Goal: Task Accomplishment & Management: Manage account settings

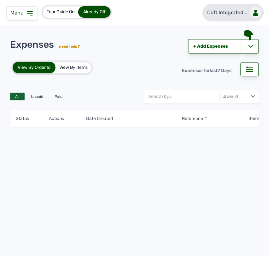
click at [251, 13] on div at bounding box center [255, 12] width 11 height 11
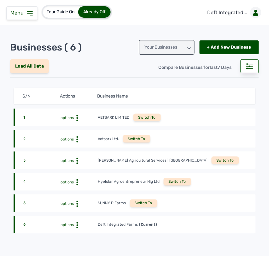
click at [144, 199] on div "Switch To" at bounding box center [143, 203] width 27 height 8
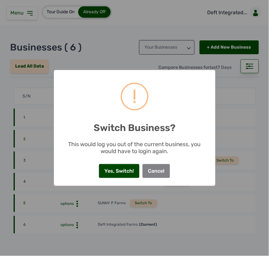
click at [127, 170] on button "Yes, Switch!" at bounding box center [119, 171] width 40 height 14
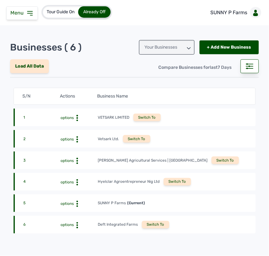
click at [29, 14] on icon at bounding box center [30, 13] width 8 height 8
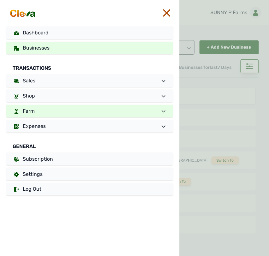
click at [49, 108] on link "Farm" at bounding box center [89, 111] width 167 height 13
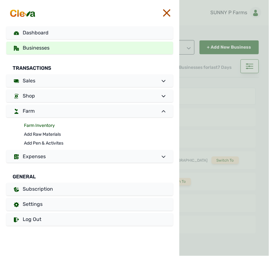
click at [46, 122] on link "Farm Inventory" at bounding box center [98, 125] width 149 height 9
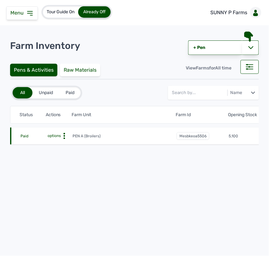
click at [63, 136] on icon at bounding box center [64, 136] width 6 height 6
click at [58, 148] on div "Farm Activities" at bounding box center [49, 146] width 45 height 8
click at [58, 145] on div "Farm Activities" at bounding box center [49, 146] width 45 height 8
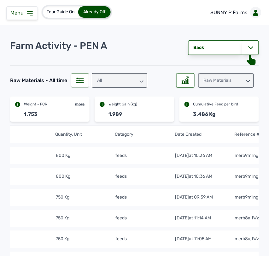
scroll to position [0, 131]
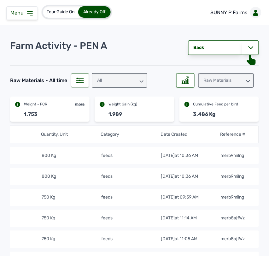
click at [141, 78] on div "All" at bounding box center [119, 80] width 55 height 14
click at [207, 76] on div "Raw Materials" at bounding box center [225, 80] width 55 height 14
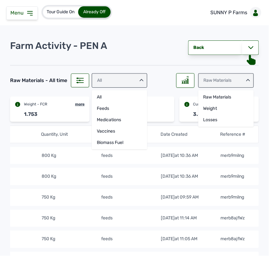
click at [82, 160] on tr "1. options Finisher Feeds 800 Kg feeds 28th Sept 2025 at 10:36 AM merb9milng" at bounding box center [70, 155] width 376 height 17
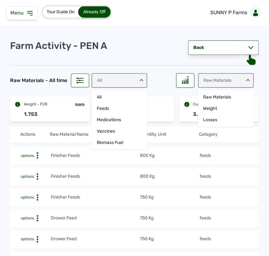
scroll to position [0, 0]
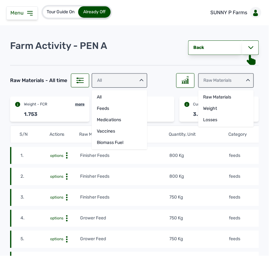
click at [143, 158] on td "Finisher Feeds" at bounding box center [124, 155] width 89 height 7
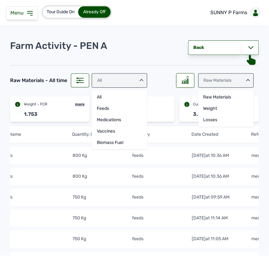
scroll to position [0, 131]
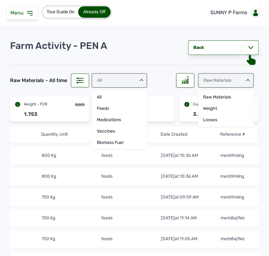
click at [30, 14] on icon at bounding box center [30, 13] width 8 height 8
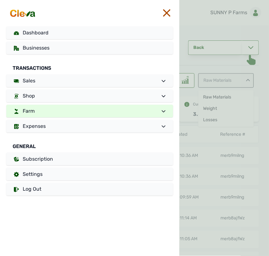
click at [53, 112] on link "Farm" at bounding box center [89, 111] width 167 height 13
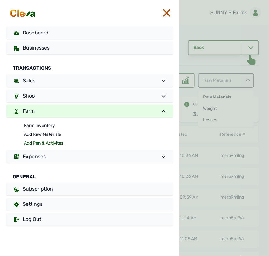
click at [46, 141] on link "Add Pen & Activites" at bounding box center [98, 143] width 149 height 9
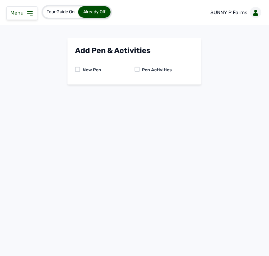
click at [137, 68] on div at bounding box center [137, 69] width 5 height 5
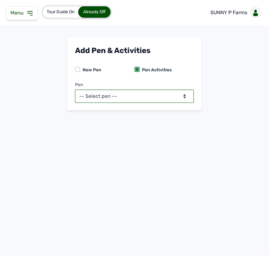
click at [137, 96] on select "-- Select pen -- PEN A (Broilers)" at bounding box center [134, 95] width 119 height 13
select select "mesbkeoa5506"
click at [75, 89] on select "-- Select pen -- PEN A (Broilers)" at bounding box center [134, 95] width 119 height 13
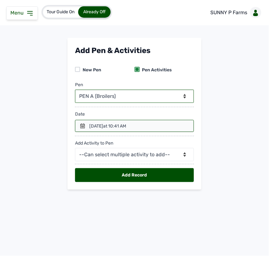
click at [111, 90] on select "-- Select pen -- PEN A (Broilers)" at bounding box center [134, 95] width 119 height 13
click at [75, 89] on select "-- Select pen -- PEN A (Broilers)" at bounding box center [134, 95] width 119 height 13
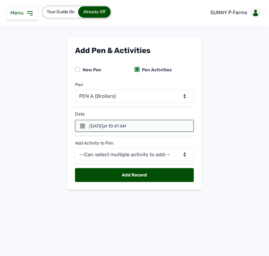
click at [107, 128] on div "3rd Oct 2025 at 10:41 AM" at bounding box center [107, 126] width 37 height 6
click at [79, 128] on div at bounding box center [134, 126] width 119 height 12
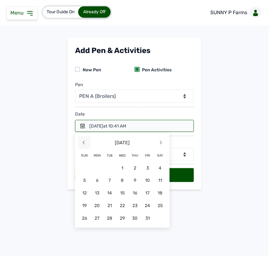
click at [87, 143] on span "<" at bounding box center [84, 142] width 13 height 13
click at [98, 218] on span "29" at bounding box center [97, 218] width 13 height 13
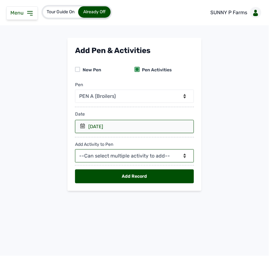
click at [103, 154] on select "--Can select multiple activity to add-- Raw Material Losses Weight" at bounding box center [134, 155] width 119 height 13
select select "Raw Material"
click at [75, 149] on select "--Can select multiple activity to add-- Raw Material Losses Weight" at bounding box center [134, 155] width 119 height 13
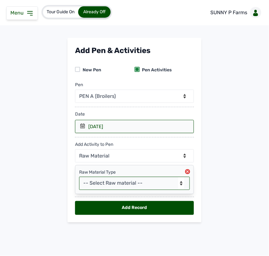
click at [107, 183] on select "-- Select Raw material -- feeds medications vaccines Biomass Fuel" at bounding box center [134, 182] width 111 height 13
select select "feeds"
click at [79, 177] on select "-- Select Raw material -- feeds medications vaccines Biomass Fuel" at bounding box center [134, 182] width 111 height 13
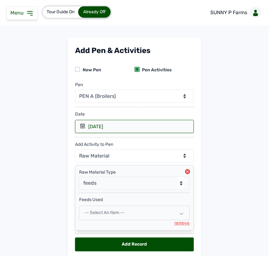
click at [103, 210] on span "-- Select an Item --" at bounding box center [104, 212] width 40 height 5
select select
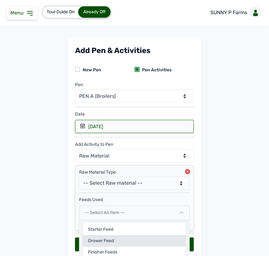
scroll to position [27, 0]
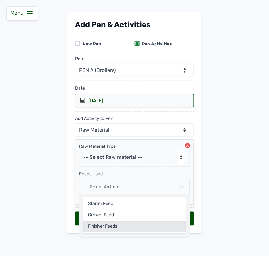
click at [103, 225] on div "Finisher Feeds" at bounding box center [134, 226] width 103 height 11
select select
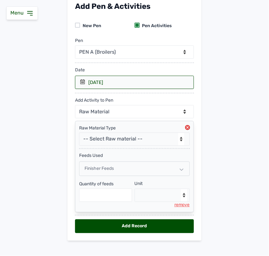
scroll to position [53, 0]
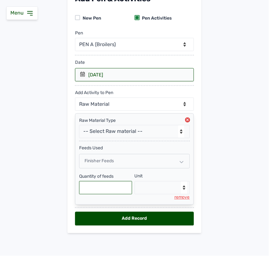
click at [101, 184] on input "text" at bounding box center [105, 187] width 53 height 13
click at [229, 78] on main "Add Pen & Activities New Pen Pen Activities Pen -- Select pen -- PEN A (Broiler…" at bounding box center [134, 114] width 269 height 257
click at [29, 12] on icon at bounding box center [30, 13] width 8 height 8
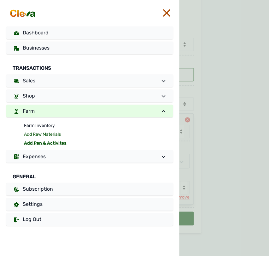
click at [40, 132] on link "Add Raw Materials" at bounding box center [98, 134] width 149 height 9
select select
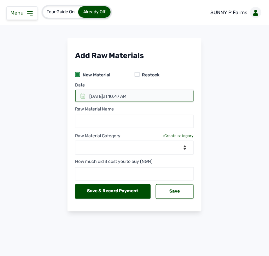
click at [137, 73] on div at bounding box center [137, 74] width 5 height 5
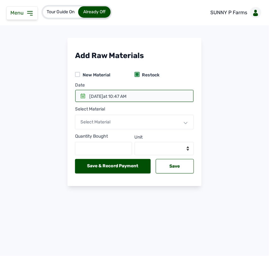
click at [136, 92] on div at bounding box center [134, 96] width 118 height 12
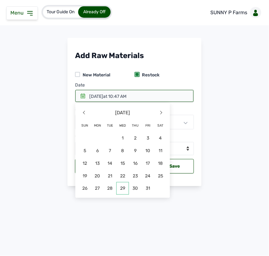
click at [122, 186] on span "29" at bounding box center [122, 188] width 13 height 13
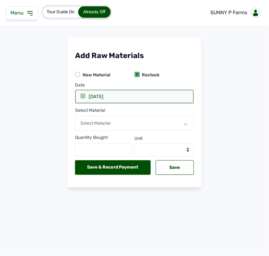
click at [101, 122] on span "Select Material" at bounding box center [95, 122] width 30 height 5
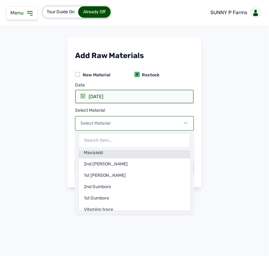
scroll to position [100, 0]
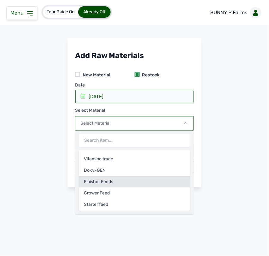
click at [102, 181] on div "Finisher Feeds" at bounding box center [134, 181] width 111 height 11
select select
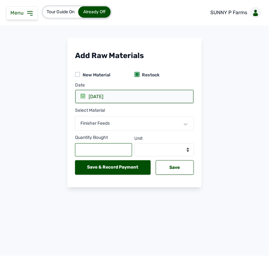
click at [101, 147] on input "text" at bounding box center [103, 149] width 57 height 13
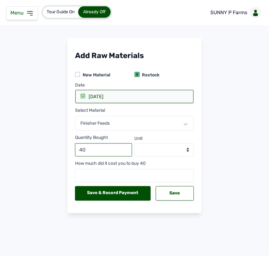
type input "40"
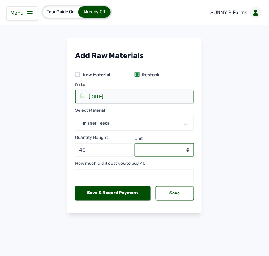
click at [157, 146] on select "--Select unit-- Bag(s) Kg" at bounding box center [165, 149] width 60 height 13
select select "Bag(s)"
click at [135, 143] on select "--Select unit-- Bag(s) Kg" at bounding box center [165, 149] width 60 height 13
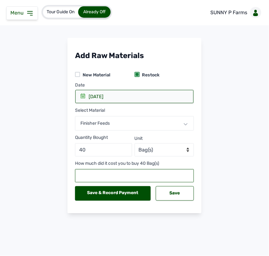
click at [148, 176] on input "number" at bounding box center [134, 175] width 119 height 13
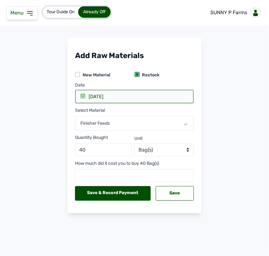
click at [54, 52] on main "Add Raw Materials New Material Restock Date 29 Oct 2025 2025 Wednesday 29 Octob…" at bounding box center [134, 130] width 269 height 185
click at [30, 12] on icon at bounding box center [29, 13] width 5 height 4
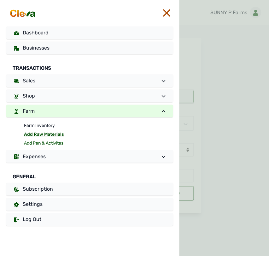
click at [43, 141] on link "Add Pen & Activites" at bounding box center [98, 143] width 149 height 9
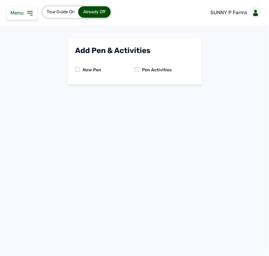
click at [137, 68] on div at bounding box center [137, 69] width 5 height 5
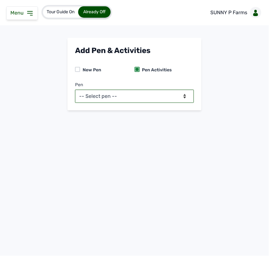
click at [142, 98] on select "-- Select pen -- PEN A (Broilers)" at bounding box center [134, 95] width 119 height 13
select select "mesbkeoa5506"
click at [75, 89] on select "-- Select pen -- PEN A (Broilers)" at bounding box center [134, 95] width 119 height 13
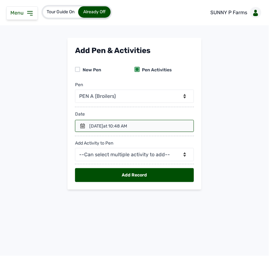
click at [81, 124] on icon at bounding box center [82, 125] width 5 height 5
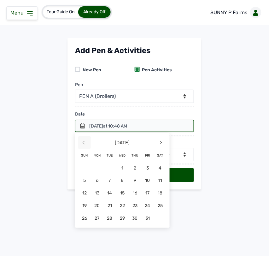
click at [85, 143] on span "<" at bounding box center [84, 142] width 13 height 13
click at [100, 216] on span "29" at bounding box center [97, 218] width 13 height 13
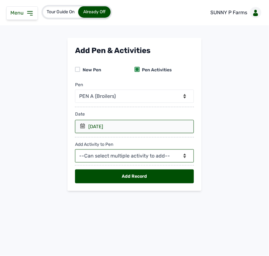
click at [114, 155] on select "--Can select multiple activity to add-- Raw Material Losses Weight" at bounding box center [134, 155] width 119 height 13
select select "Raw Material"
click at [75, 149] on select "--Can select multiple activity to add-- Raw Material Losses Weight" at bounding box center [134, 155] width 119 height 13
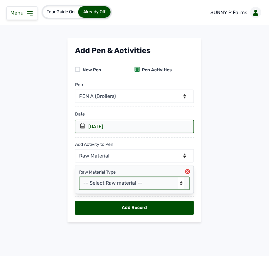
click at [107, 183] on select "-- Select Raw material -- Biomass Fuel feeds medications vaccines" at bounding box center [134, 182] width 111 height 13
select select "feeds"
click at [79, 177] on select "-- Select Raw material -- Biomass Fuel feeds medications vaccines" at bounding box center [134, 182] width 111 height 13
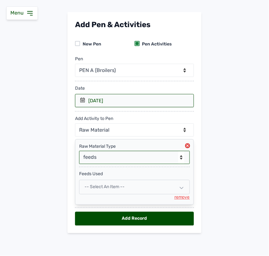
scroll to position [27, 0]
click at [152, 188] on div "-- Select an Item --" at bounding box center [134, 187] width 111 height 14
select select
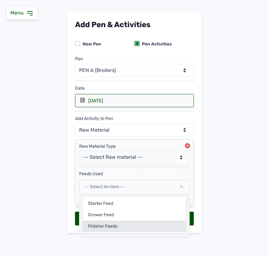
click at [135, 224] on div "Finisher Feeds" at bounding box center [134, 226] width 103 height 11
select select
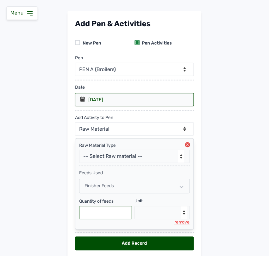
click at [119, 209] on input "text" at bounding box center [105, 212] width 53 height 13
type input "800"
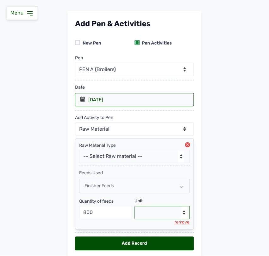
click at [154, 211] on select "--Select unit-- Bag(s) Kg" at bounding box center [162, 212] width 55 height 13
select select "Kg"
click at [135, 207] on select "--Select unit-- Bag(s) Kg" at bounding box center [162, 212] width 55 height 13
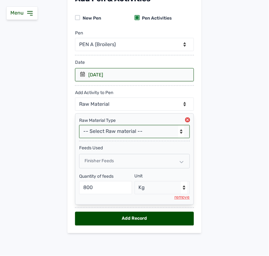
click at [124, 133] on select "-- Select Raw material -- Biomass Fuel feeds medications vaccines" at bounding box center [134, 131] width 111 height 13
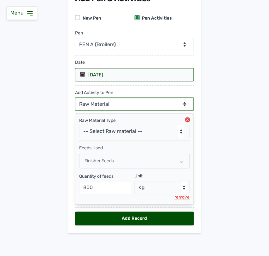
click at [106, 103] on select "--Can select multiple activity to add-- Raw Material Losses Weight" at bounding box center [134, 103] width 119 height 13
select select "Losses"
click at [75, 97] on select "--Can select multiple activity to add-- Raw Material Losses Weight" at bounding box center [134, 103] width 119 height 13
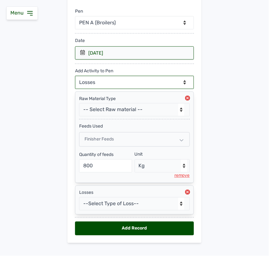
scroll to position [84, 0]
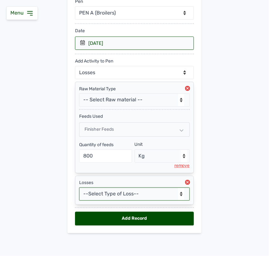
click at [113, 191] on select "--Select Type of Loss-- Mortality Culled Theft" at bounding box center [134, 193] width 111 height 13
select select "Mortality"
click at [79, 187] on select "--Select Type of Loss-- Mortality Culled Theft" at bounding box center [134, 193] width 111 height 13
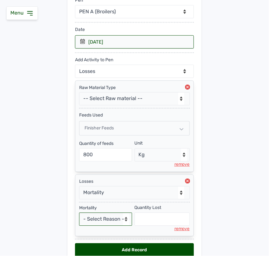
click at [110, 219] on select "- Select Reason - Disease Late Vaccination Wrong Vaccination Heat Lack of Water…" at bounding box center [105, 218] width 53 height 13
select select "Others"
click at [79, 214] on select "- Select Reason - Disease Late Vaccination Wrong Vaccination Heat Lack of Water…" at bounding box center [105, 218] width 53 height 13
select select "null"
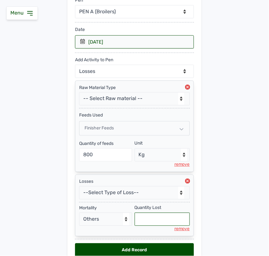
click at [141, 225] on input "text" at bounding box center [162, 218] width 55 height 13
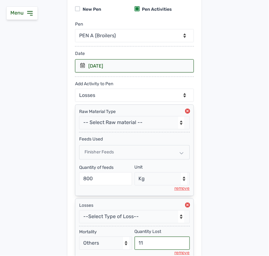
scroll to position [118, 0]
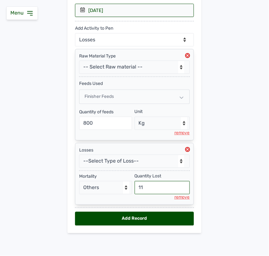
type input "11"
click at [144, 217] on div "Add Record" at bounding box center [134, 218] width 119 height 14
select select "null"
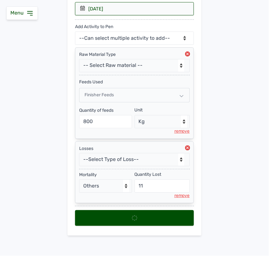
scroll to position [0, 0]
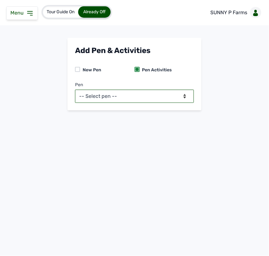
click at [122, 94] on select "-- Select pen -- PEN A (Broilers)" at bounding box center [134, 95] width 119 height 13
select select "mesbkeoa5506"
click at [75, 89] on select "-- Select pen -- PEN A (Broilers)" at bounding box center [134, 95] width 119 height 13
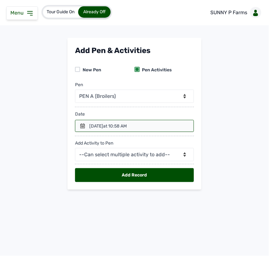
click at [82, 126] on icon at bounding box center [82, 125] width 5 height 5
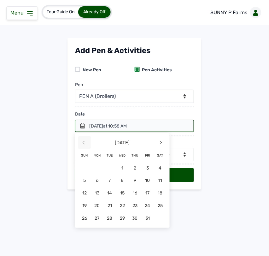
click at [86, 143] on span "<" at bounding box center [84, 142] width 13 height 13
click at [110, 216] on span "30" at bounding box center [109, 218] width 13 height 13
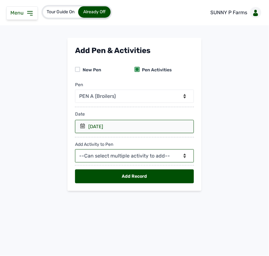
click at [117, 156] on select "--Can select multiple activity to add-- Raw Material Losses Weight" at bounding box center [134, 155] width 119 height 13
select select "Raw Material"
click at [75, 149] on select "--Can select multiple activity to add-- Raw Material Losses Weight" at bounding box center [134, 155] width 119 height 13
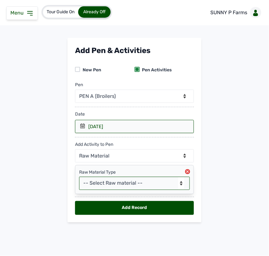
click at [107, 180] on select "-- Select Raw material -- Biomass Fuel feeds medications vaccines" at bounding box center [134, 182] width 111 height 13
select select "feeds"
click at [79, 177] on select "-- Select Raw material -- Biomass Fuel feeds medications vaccines" at bounding box center [134, 182] width 111 height 13
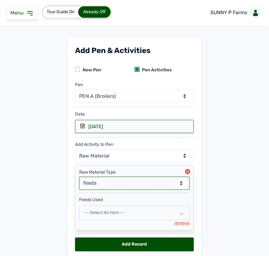
click at [95, 214] on span "-- Select an Item --" at bounding box center [104, 212] width 40 height 5
select select
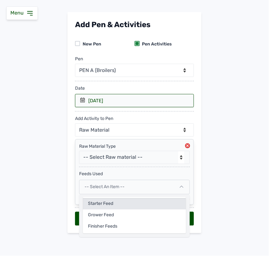
scroll to position [27, 0]
click at [93, 228] on div "Finisher Feeds" at bounding box center [134, 226] width 103 height 11
select select
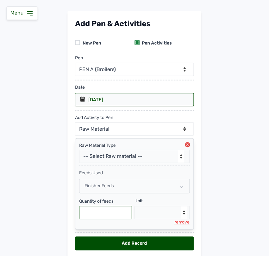
click at [94, 215] on input "text" at bounding box center [105, 212] width 53 height 13
type input "3"
type input "800"
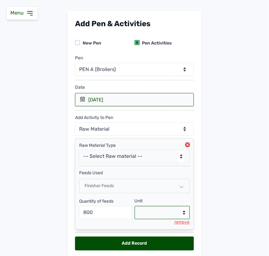
click at [150, 217] on select "--Select unit-- Bag(s) Kg" at bounding box center [162, 212] width 55 height 13
select select "Kg"
click at [135, 207] on select "--Select unit-- Bag(s) Kg" at bounding box center [162, 212] width 55 height 13
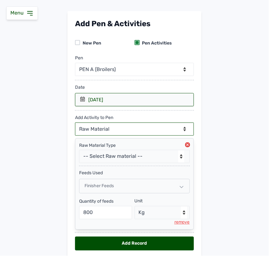
click at [130, 128] on select "--Can select multiple activity to add-- Raw Material Losses Weight" at bounding box center [134, 128] width 119 height 13
select select "Losses"
click at [75, 123] on select "--Can select multiple activity to add-- Raw Material Losses Weight" at bounding box center [134, 128] width 119 height 13
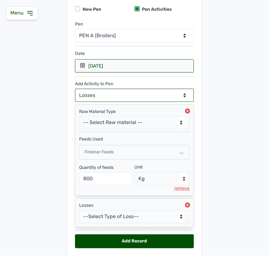
scroll to position [84, 0]
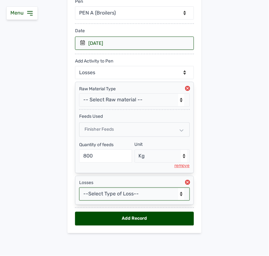
click at [114, 198] on select "--Select Type of Loss-- Mortality Culled Theft" at bounding box center [134, 193] width 111 height 13
select select "Mortality"
click at [79, 187] on select "--Select Type of Loss-- Mortality Culled Theft" at bounding box center [134, 193] width 111 height 13
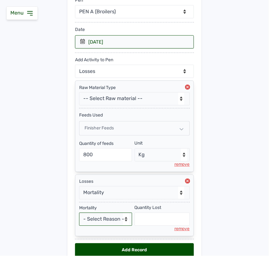
click at [107, 216] on select "- Select Reason - Disease Late Vaccination Wrong Vaccination Heat Lack of Water…" at bounding box center [105, 218] width 53 height 13
select select "Others"
click at [79, 214] on select "- Select Reason - Disease Late Vaccination Wrong Vaccination Heat Lack of Water…" at bounding box center [105, 218] width 53 height 13
select select "null"
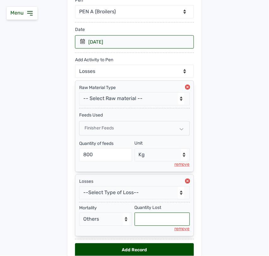
click at [147, 223] on input "text" at bounding box center [162, 218] width 55 height 13
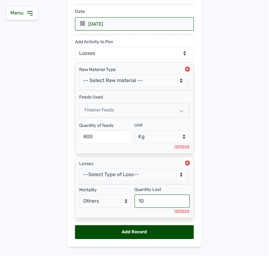
scroll to position [118, 0]
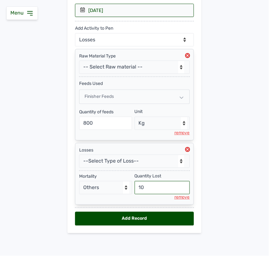
type input "10"
click at [152, 216] on div "Add Record" at bounding box center [134, 218] width 119 height 14
select select "null"
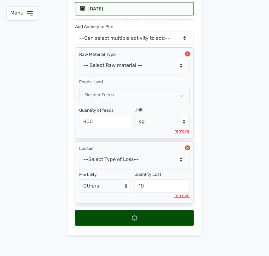
scroll to position [0, 0]
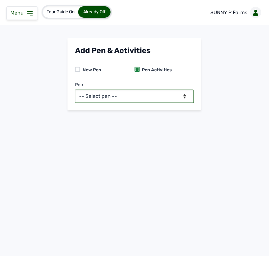
click at [170, 98] on select "-- Select pen -- PEN A (Broilers)" at bounding box center [134, 95] width 119 height 13
select select "mesbkeoa5506"
click at [75, 89] on select "-- Select pen -- PEN A (Broilers)" at bounding box center [134, 95] width 119 height 13
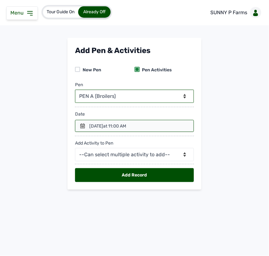
click at [84, 124] on icon at bounding box center [82, 125] width 4 height 5
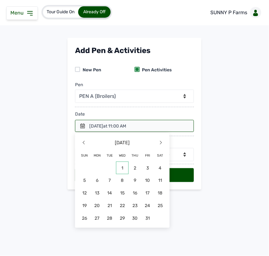
click at [124, 166] on span "1" at bounding box center [122, 167] width 13 height 13
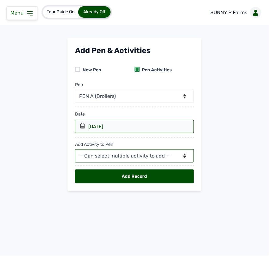
click at [120, 155] on select "--Can select multiple activity to add-- Raw Material Losses Weight" at bounding box center [134, 155] width 119 height 13
select select "Raw Material"
click at [75, 149] on select "--Can select multiple activity to add-- Raw Material Losses Weight" at bounding box center [134, 155] width 119 height 13
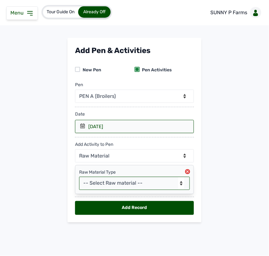
click at [112, 181] on select "-- Select Raw material -- Biomass Fuel feeds medications vaccines" at bounding box center [134, 182] width 111 height 13
select select "feeds"
click at [79, 177] on select "-- Select Raw material -- Biomass Fuel feeds medications vaccines" at bounding box center [134, 182] width 111 height 13
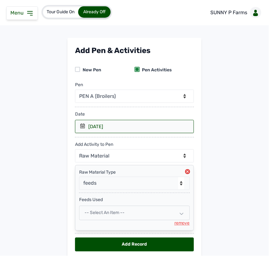
click at [103, 210] on div "-- Select an Item --" at bounding box center [134, 212] width 111 height 14
select select
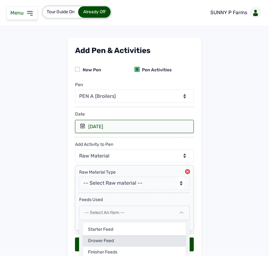
scroll to position [27, 0]
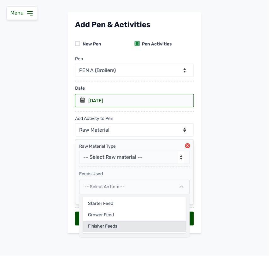
click at [108, 227] on div "Finisher Feeds" at bounding box center [134, 226] width 103 height 11
select select
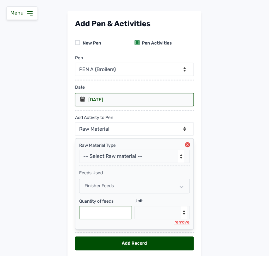
click at [103, 210] on input "text" at bounding box center [105, 212] width 53 height 13
type input "800"
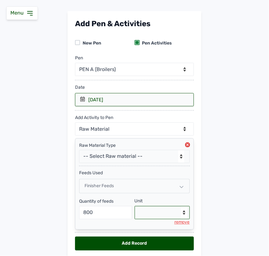
click at [147, 216] on select "--Select unit-- Bag(s) Kg" at bounding box center [162, 212] width 55 height 13
select select "Kg"
click at [135, 207] on select "--Select unit-- Bag(s) Kg" at bounding box center [162, 212] width 55 height 13
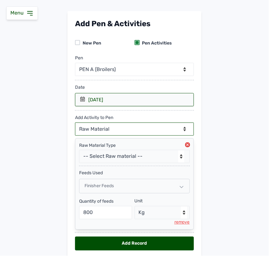
click at [133, 130] on select "--Can select multiple activity to add-- Raw Material Losses Weight" at bounding box center [134, 128] width 119 height 13
select select "Losses"
click at [75, 123] on select "--Can select multiple activity to add-- Raw Material Losses Weight" at bounding box center [134, 128] width 119 height 13
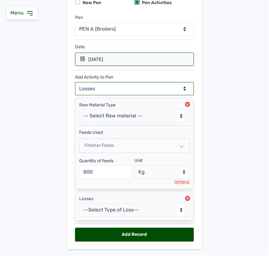
scroll to position [84, 0]
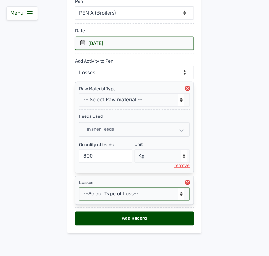
click at [123, 196] on select "--Select Type of Loss-- Mortality Culled Theft" at bounding box center [134, 193] width 111 height 13
select select "Mortality"
click at [79, 187] on select "--Select Type of Loss-- Mortality Culled Theft" at bounding box center [134, 193] width 111 height 13
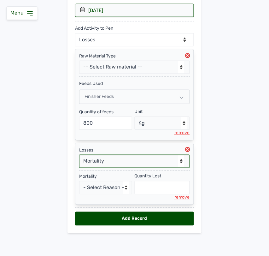
scroll to position [118, 0]
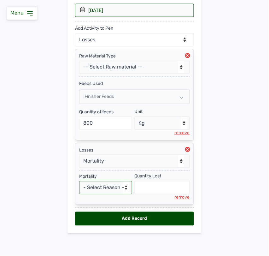
click at [110, 188] on select "- Select Reason - Disease Late Vaccination Wrong Vaccination Heat Lack of Water…" at bounding box center [105, 187] width 53 height 13
select select "Others"
click at [79, 181] on select "- Select Reason - Disease Late Vaccination Wrong Vaccination Heat Lack of Water…" at bounding box center [105, 187] width 53 height 13
select select "null"
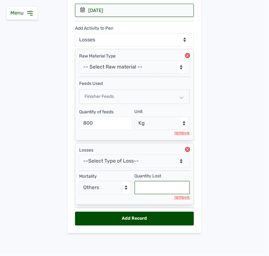
click at [144, 188] on input "text" at bounding box center [162, 187] width 55 height 13
type input "17"
click at [143, 216] on div "Add Record" at bounding box center [134, 218] width 119 height 14
select select "null"
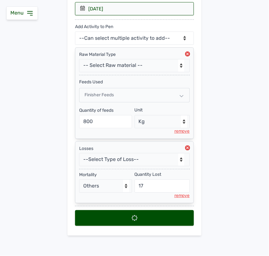
scroll to position [0, 0]
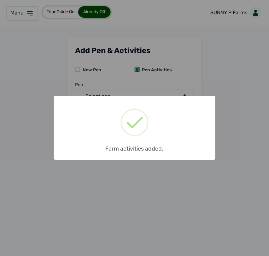
click at [169, 78] on div "× Farm activities added. OK No Cancel" at bounding box center [134, 128] width 269 height 256
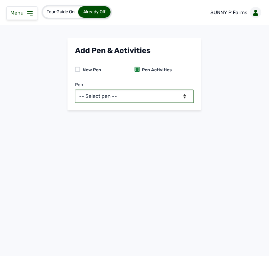
click at [166, 92] on select "-- Select pen -- PEN A (Broilers)" at bounding box center [134, 95] width 119 height 13
select select "mesbkeoa5506"
click at [75, 89] on select "-- Select pen -- PEN A (Broilers)" at bounding box center [134, 95] width 119 height 13
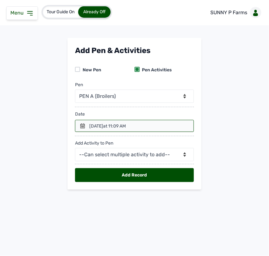
click at [90, 121] on div at bounding box center [134, 126] width 119 height 12
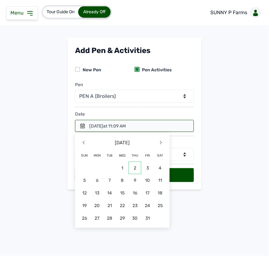
click at [135, 167] on span "2" at bounding box center [135, 167] width 13 height 13
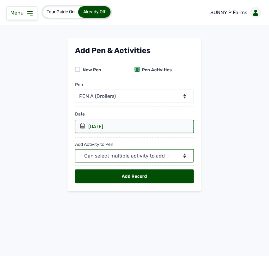
click at [176, 153] on select "--Can select multiple activity to add-- Raw Material Losses Weight" at bounding box center [134, 155] width 119 height 13
select select "Raw Material"
click at [75, 149] on select "--Can select multiple activity to add-- Raw Material Losses Weight" at bounding box center [134, 155] width 119 height 13
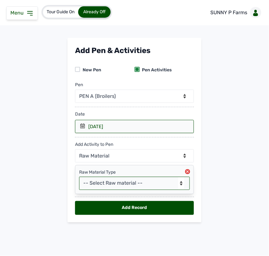
click at [145, 183] on select "-- Select Raw material -- Biomass Fuel feeds medications vaccines" at bounding box center [134, 182] width 111 height 13
select select "feeds"
click at [79, 177] on select "-- Select Raw material -- Biomass Fuel feeds medications vaccines" at bounding box center [134, 182] width 111 height 13
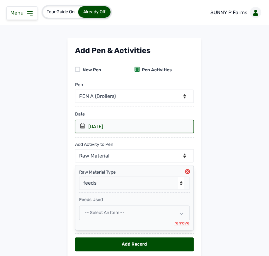
click at [104, 214] on span "-- Select an Item --" at bounding box center [104, 212] width 40 height 5
select select
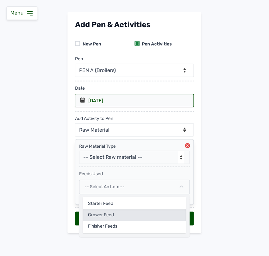
scroll to position [27, 0]
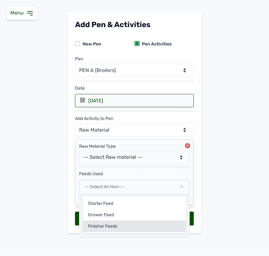
click at [103, 227] on div "Finisher Feeds" at bounding box center [134, 226] width 103 height 11
select select
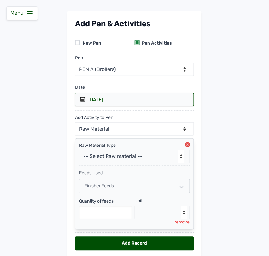
click at [98, 214] on input "text" at bounding box center [105, 212] width 53 height 13
type input "800"
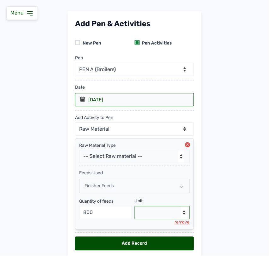
click at [150, 210] on select "--Select unit-- Bag(s) Kg" at bounding box center [162, 212] width 55 height 13
select select "Kg"
click at [135, 207] on select "--Select unit-- Bag(s) Kg" at bounding box center [162, 212] width 55 height 13
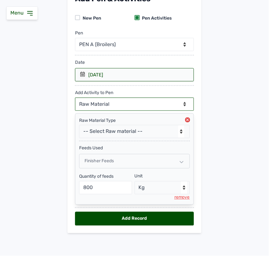
click at [141, 106] on select "--Can select multiple activity to add-- Raw Material Losses Weight" at bounding box center [134, 103] width 119 height 13
select select "Losses"
click at [75, 97] on select "--Can select multiple activity to add-- Raw Material Losses Weight" at bounding box center [134, 103] width 119 height 13
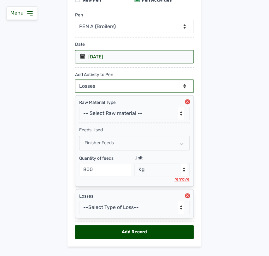
scroll to position [84, 0]
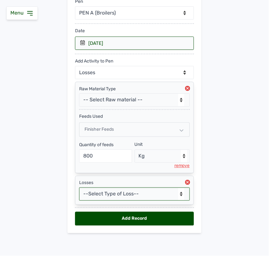
click at [124, 194] on select "--Select Type of Loss-- Mortality Culled Theft" at bounding box center [134, 193] width 111 height 13
select select "Mortality"
click at [79, 187] on select "--Select Type of Loss-- Mortality Culled Theft" at bounding box center [134, 193] width 111 height 13
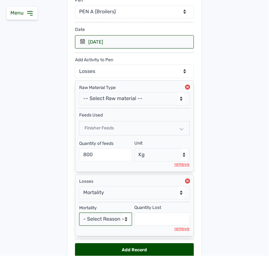
click at [118, 220] on select "- Select Reason - Disease Late Vaccination Wrong Vaccination Heat Lack of Water…" at bounding box center [105, 218] width 53 height 13
select select "Others"
click at [79, 214] on select "- Select Reason - Disease Late Vaccination Wrong Vaccination Heat Lack of Water…" at bounding box center [105, 218] width 53 height 13
select select "null"
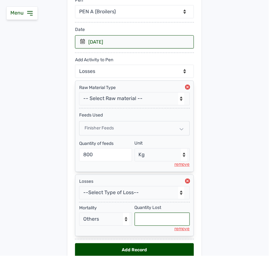
click at [145, 220] on input "text" at bounding box center [162, 218] width 55 height 13
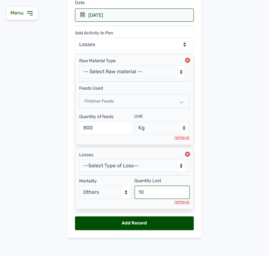
scroll to position [118, 0]
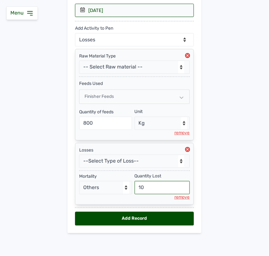
type input "10"
click at [113, 218] on div "Add Record" at bounding box center [134, 218] width 119 height 14
select select "null"
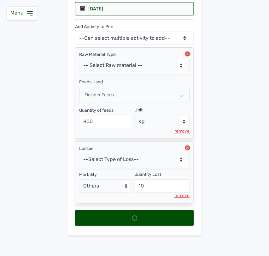
select select
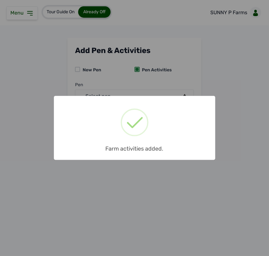
click at [159, 193] on div "× Farm activities added. OK No Cancel" at bounding box center [134, 128] width 269 height 256
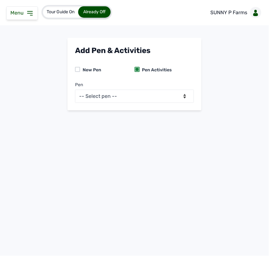
click at [32, 13] on icon at bounding box center [30, 13] width 8 height 8
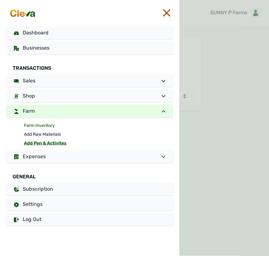
click at [35, 124] on link "Farm Inventory" at bounding box center [98, 125] width 149 height 9
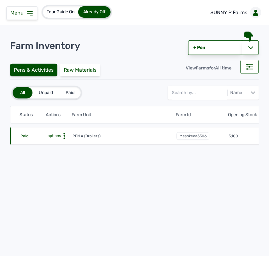
click at [63, 138] on icon at bounding box center [64, 136] width 6 height 6
click at [62, 142] on div "Farm Activities" at bounding box center [49, 146] width 45 height 8
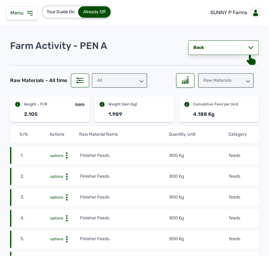
click at [145, 161] on tr "1. options Finisher Feeds 800 Kg feeds 2nd Oct 2025 at 10:37 AM merb9milng" at bounding box center [198, 155] width 376 height 17
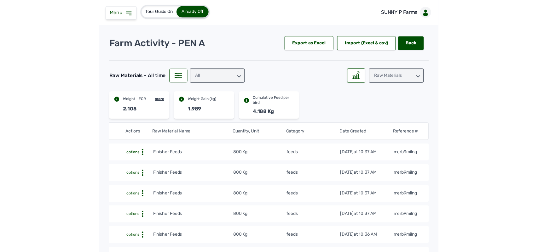
scroll to position [0, 23]
